Goal: Navigation & Orientation: Find specific page/section

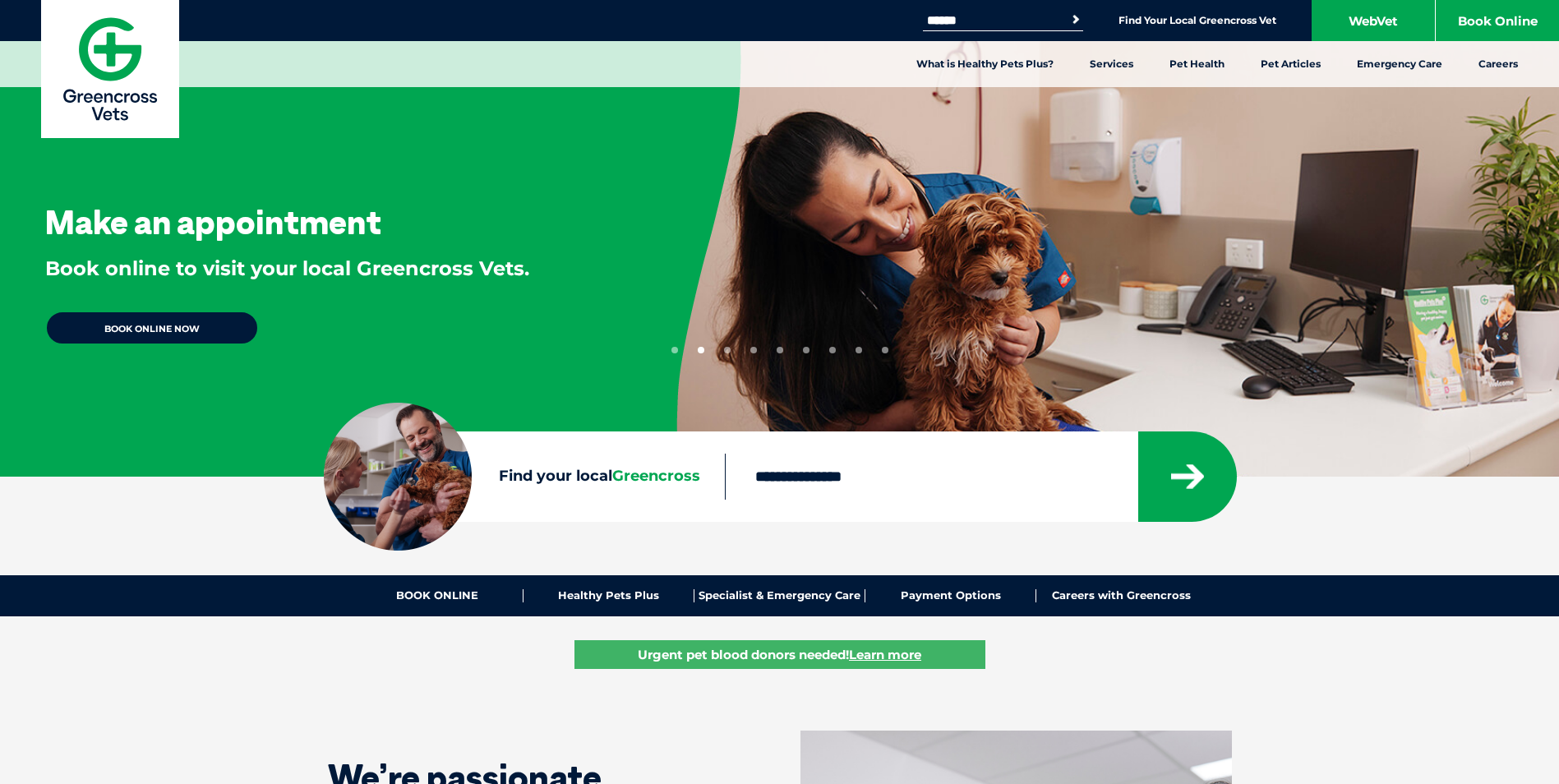
click at [686, 478] on span "Greencross" at bounding box center [657, 476] width 88 height 18
click at [724, 478] on input "Find your local Greencross" at bounding box center [931, 477] width 413 height 46
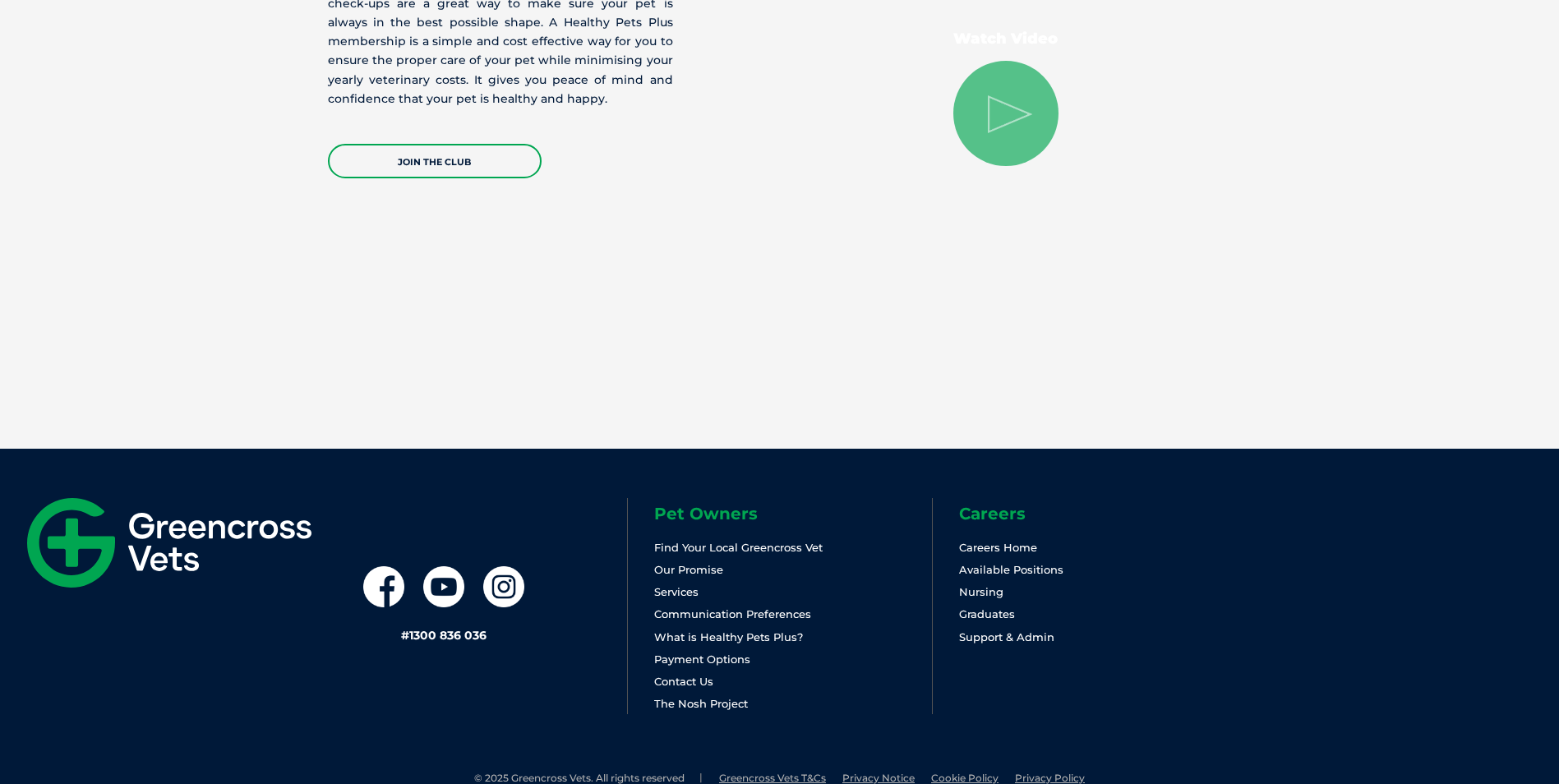
scroll to position [3369, 0]
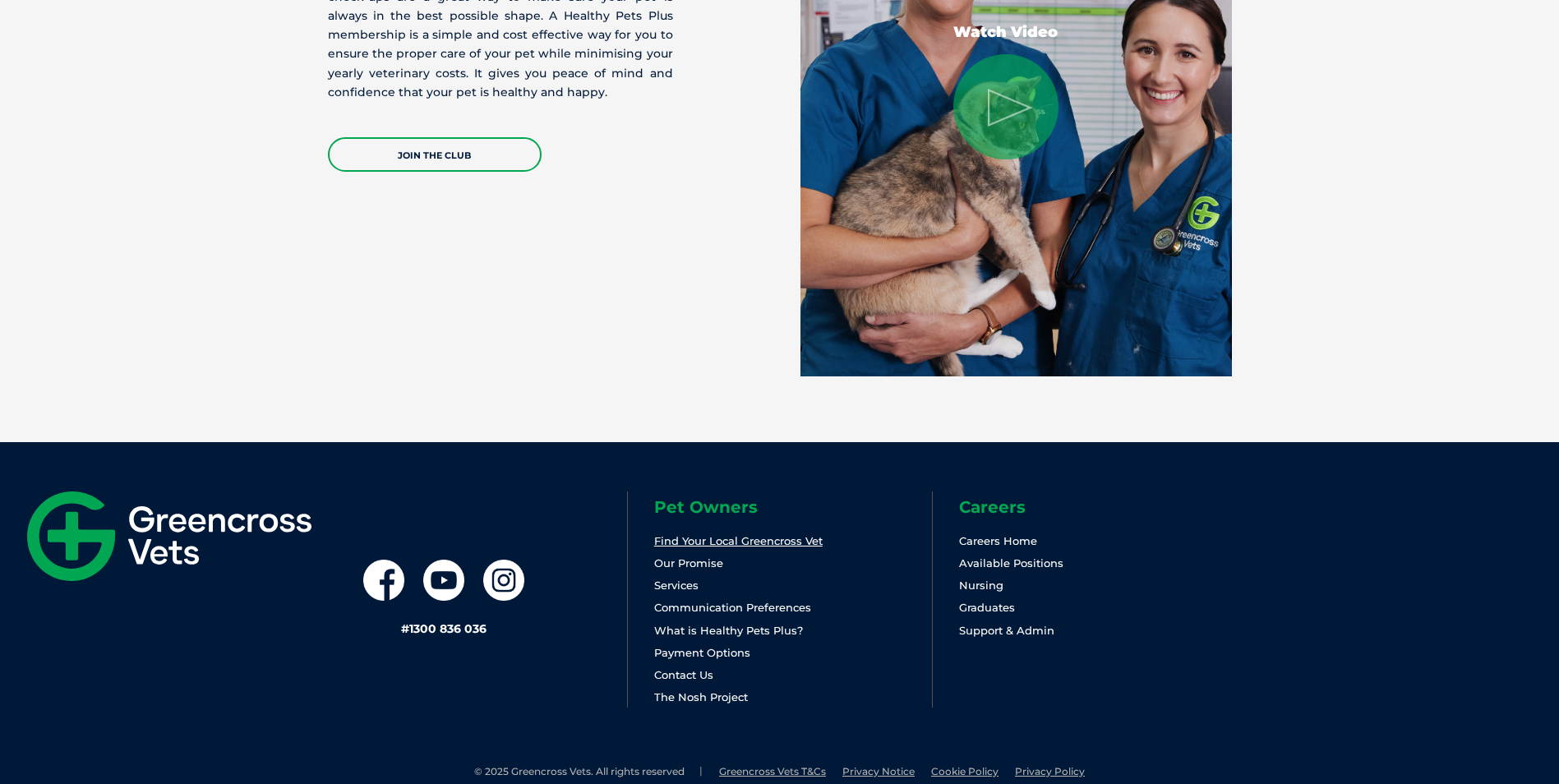
click at [749, 539] on link "Find Your Local Greencross Vet" at bounding box center [738, 541] width 169 height 13
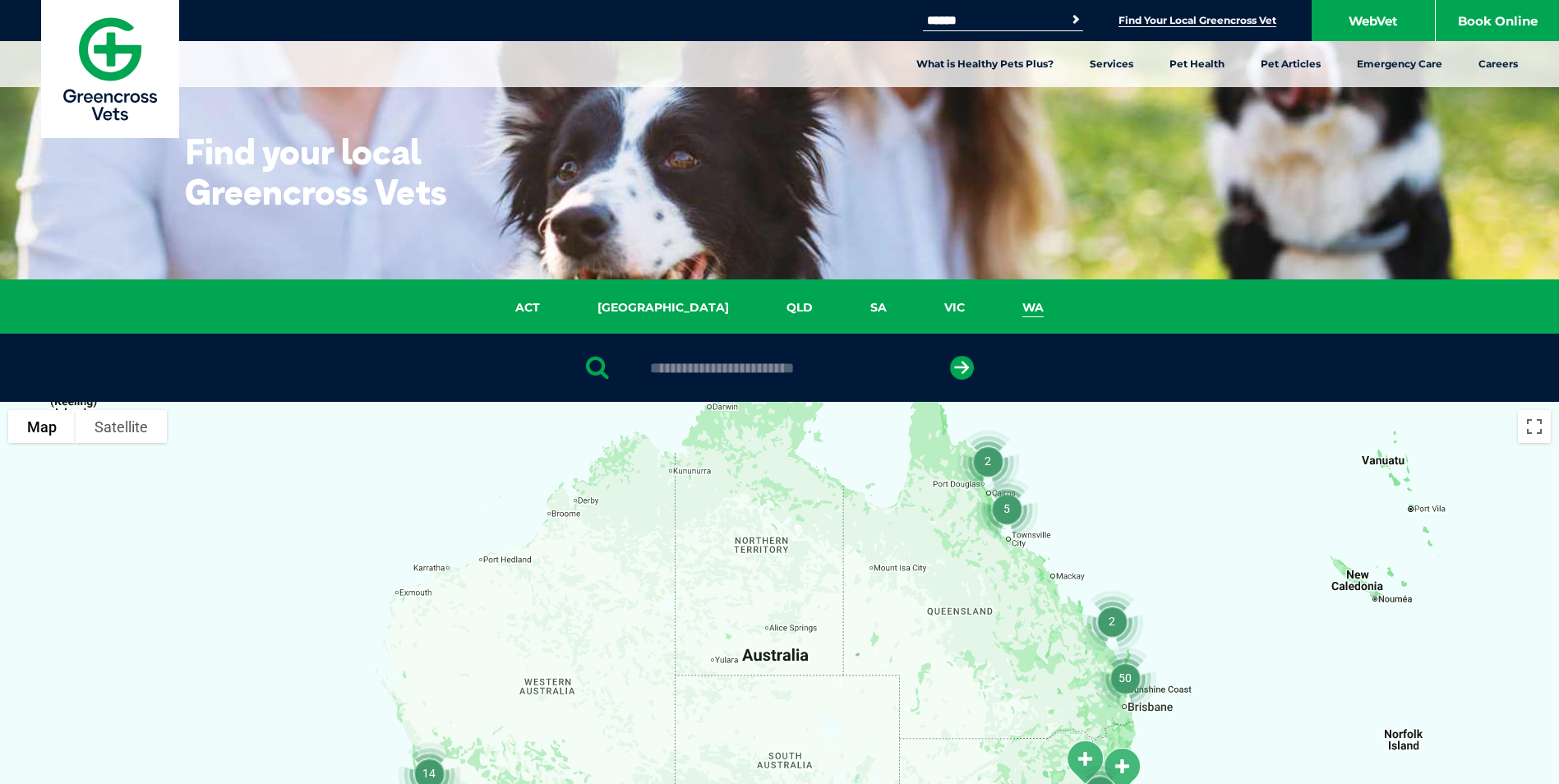
click at [993, 311] on link "WA" at bounding box center [1033, 307] width 79 height 19
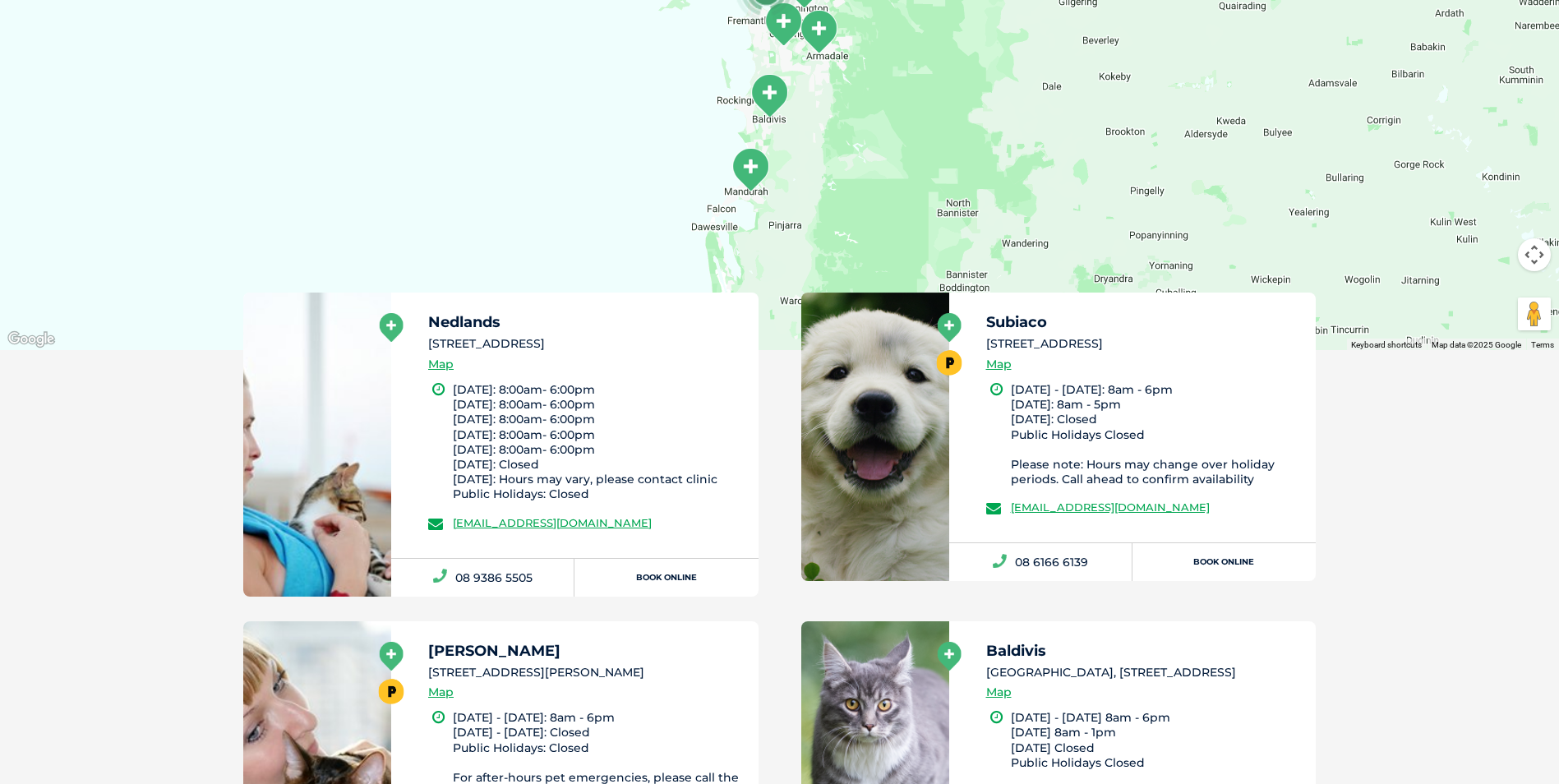
scroll to position [624, 0]
